Goal: Register for event/course

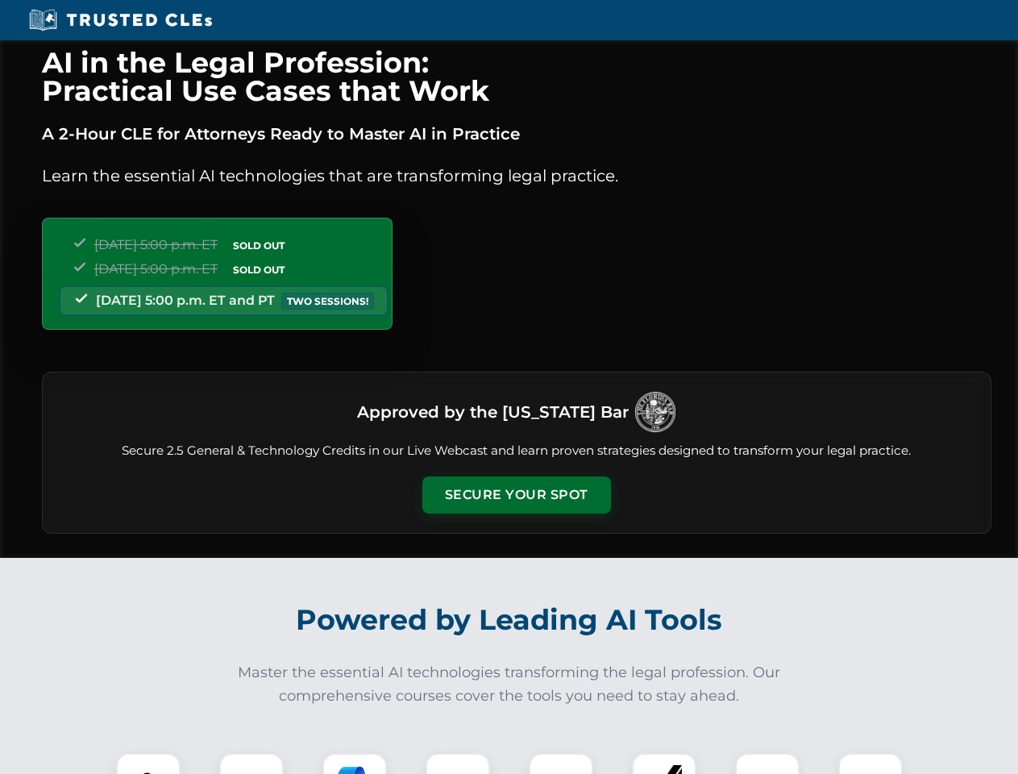
click at [516, 495] on button "Secure Your Spot" at bounding box center [516, 494] width 189 height 37
click at [148, 763] on img at bounding box center [148, 785] width 47 height 47
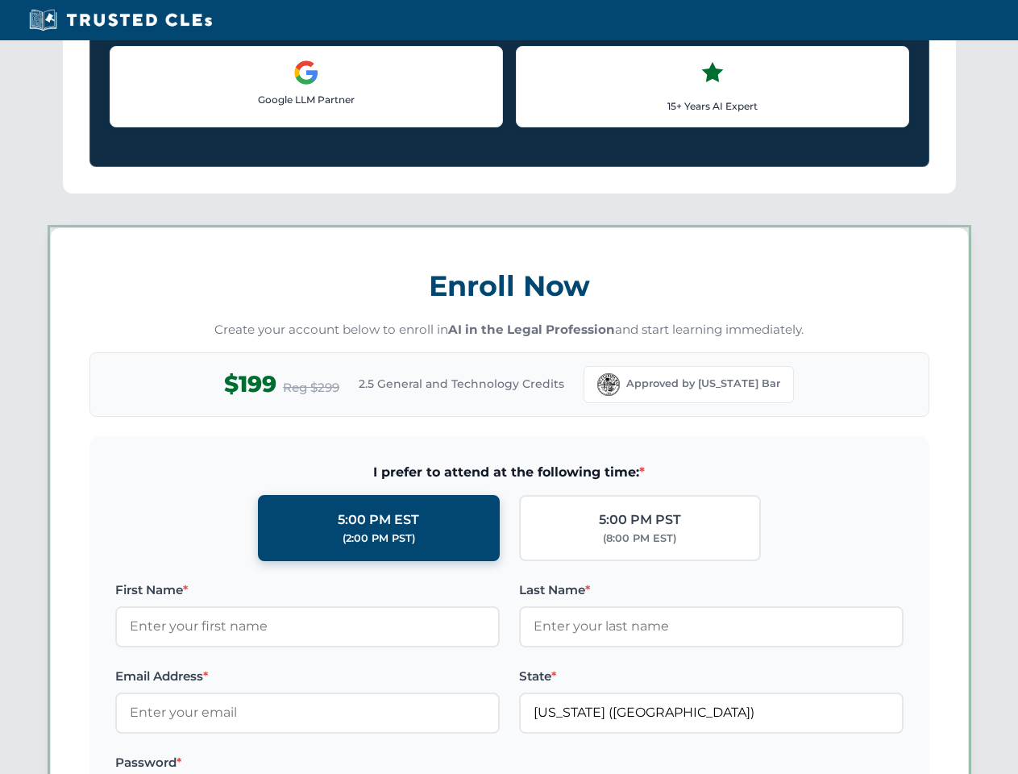
click at [355, 763] on label "Password *" at bounding box center [307, 762] width 384 height 19
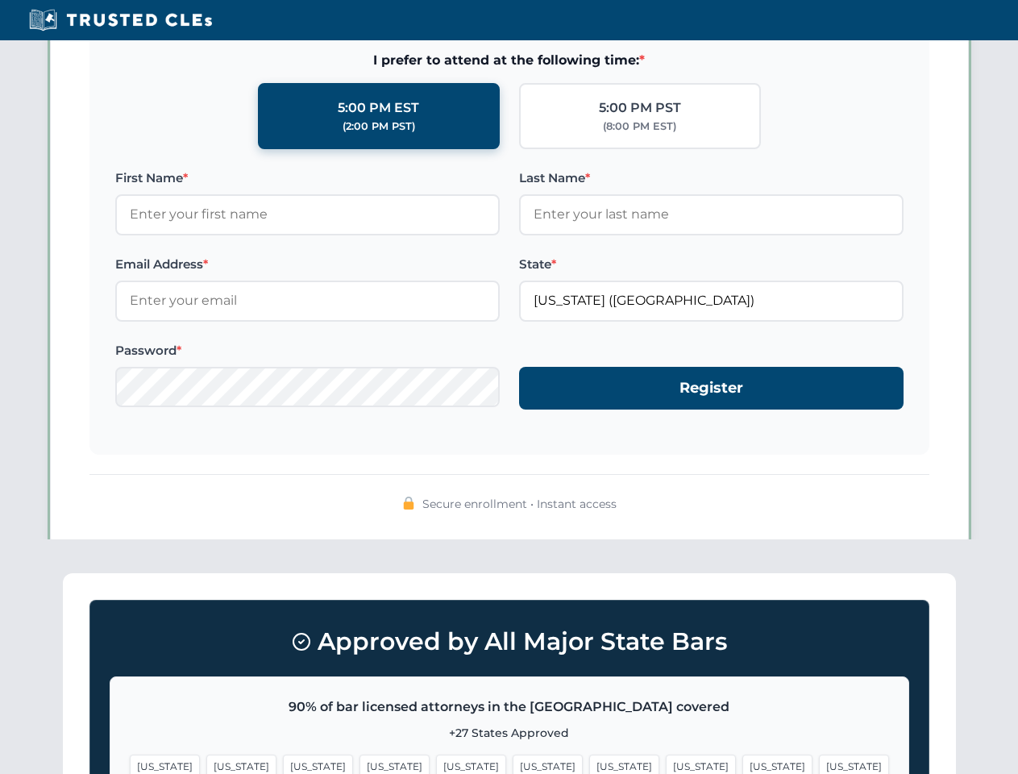
click at [742, 763] on span "[US_STATE]" at bounding box center [777, 765] width 70 height 23
